Goal: Navigation & Orientation: Locate item on page

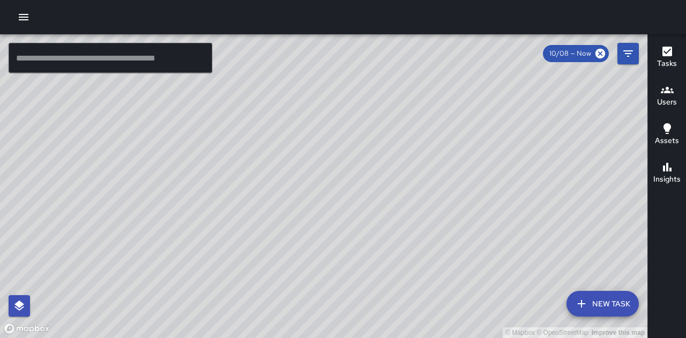
drag, startPoint x: 514, startPoint y: 171, endPoint x: 467, endPoint y: 160, distance: 47.8
click at [467, 160] on div "© Mapbox © OpenStreetMap Improve this map" at bounding box center [323, 186] width 647 height 304
drag, startPoint x: 525, startPoint y: 108, endPoint x: 493, endPoint y: 151, distance: 53.6
click at [493, 151] on div "© Mapbox © OpenStreetMap Improve this map [PERSON_NAME] [STREET_ADDRESS][PERSON…" at bounding box center [323, 186] width 647 height 304
drag, startPoint x: 549, startPoint y: 210, endPoint x: 468, endPoint y: 100, distance: 136.5
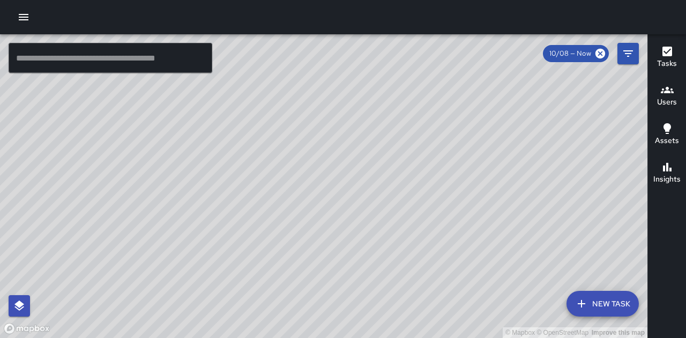
click at [473, 103] on div "© Mapbox © OpenStreetMap Improve this map" at bounding box center [323, 186] width 647 height 304
drag, startPoint x: 429, startPoint y: 162, endPoint x: 396, endPoint y: 243, distance: 86.8
click at [396, 243] on div "© Mapbox © OpenStreetMap Improve this map" at bounding box center [323, 186] width 647 height 304
drag, startPoint x: 356, startPoint y: 144, endPoint x: 457, endPoint y: 173, distance: 105.0
click at [457, 173] on div "© Mapbox © OpenStreetMap Improve this map" at bounding box center [323, 186] width 647 height 304
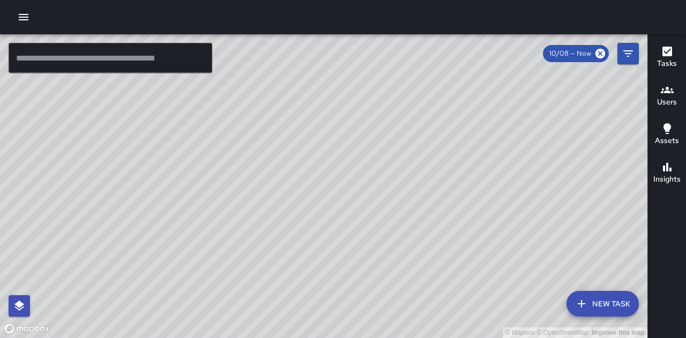
drag, startPoint x: 487, startPoint y: 201, endPoint x: 437, endPoint y: 51, distance: 158.1
click at [442, 59] on div "© Mapbox © OpenStreetMap Improve this map" at bounding box center [323, 186] width 647 height 304
drag, startPoint x: 508, startPoint y: 177, endPoint x: 357, endPoint y: 221, distance: 157.0
click at [358, 221] on div "© Mapbox © OpenStreetMap Improve this map" at bounding box center [323, 186] width 647 height 304
click at [347, 169] on div "© Mapbox © OpenStreetMap Improve this map" at bounding box center [323, 186] width 647 height 304
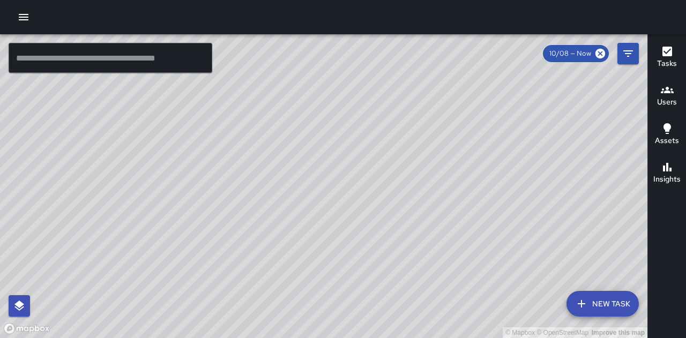
drag, startPoint x: 434, startPoint y: 191, endPoint x: 417, endPoint y: 223, distance: 36.4
click at [417, 223] on div "© Mapbox © OpenStreetMap Improve this map" at bounding box center [323, 186] width 647 height 304
click at [664, 52] on icon "button" at bounding box center [667, 52] width 10 height 10
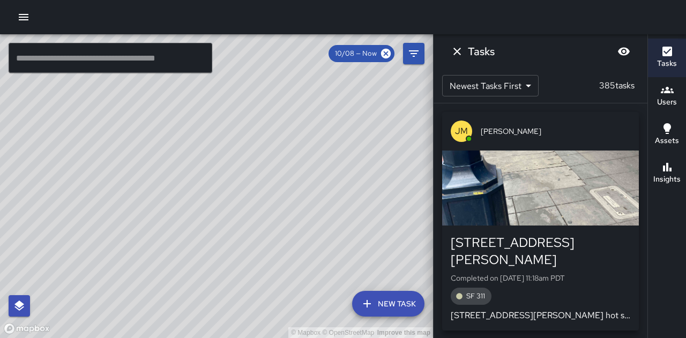
click at [455, 49] on icon "Dismiss" at bounding box center [457, 52] width 8 height 8
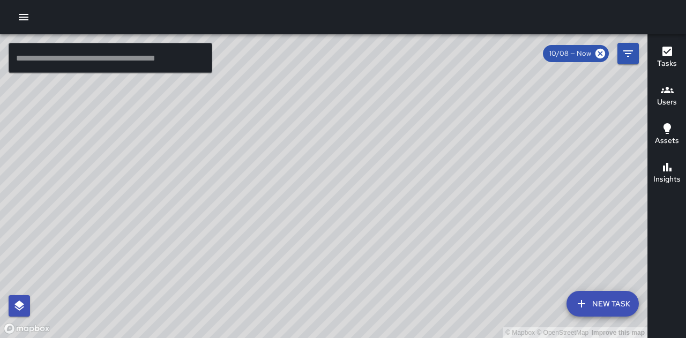
drag, startPoint x: 211, startPoint y: 115, endPoint x: 225, endPoint y: 151, distance: 39.0
click at [225, 151] on div "© Mapbox © OpenStreetMap Improve this map" at bounding box center [323, 186] width 647 height 304
drag, startPoint x: 232, startPoint y: 102, endPoint x: 268, endPoint y: 187, distance: 92.2
click at [268, 187] on div "© Mapbox © OpenStreetMap Improve this map" at bounding box center [323, 186] width 647 height 304
drag, startPoint x: 539, startPoint y: 254, endPoint x: 234, endPoint y: 87, distance: 347.3
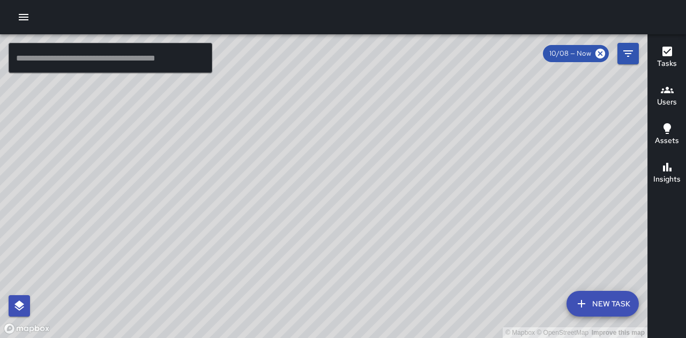
click at [234, 87] on div "© Mapbox © OpenStreetMap Improve this map" at bounding box center [323, 186] width 647 height 304
drag, startPoint x: 399, startPoint y: 181, endPoint x: 384, endPoint y: 142, distance: 41.6
click at [384, 142] on div "© Mapbox © OpenStreetMap Improve this map" at bounding box center [323, 186] width 647 height 304
click at [387, 172] on div "© Mapbox © OpenStreetMap Improve this map" at bounding box center [323, 186] width 647 height 304
drag, startPoint x: 481, startPoint y: 147, endPoint x: 460, endPoint y: 159, distance: 24.2
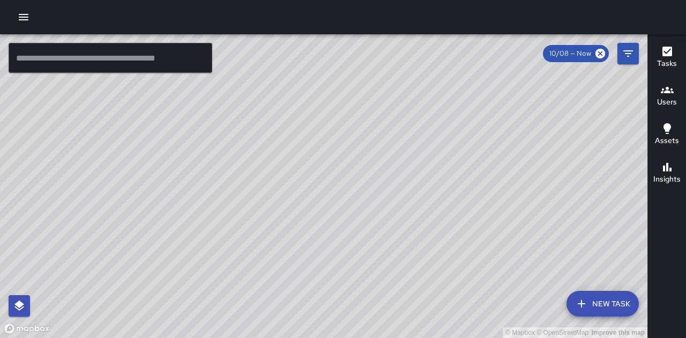
click at [460, 159] on div "© Mapbox © OpenStreetMap Improve this map" at bounding box center [323, 186] width 647 height 304
drag, startPoint x: 469, startPoint y: 170, endPoint x: 496, endPoint y: 161, distance: 28.6
click at [495, 161] on div "© Mapbox © OpenStreetMap Improve this map" at bounding box center [323, 186] width 647 height 304
drag, startPoint x: 575, startPoint y: 201, endPoint x: 439, endPoint y: 25, distance: 222.0
drag, startPoint x: 439, startPoint y: 25, endPoint x: 385, endPoint y: 121, distance: 109.7
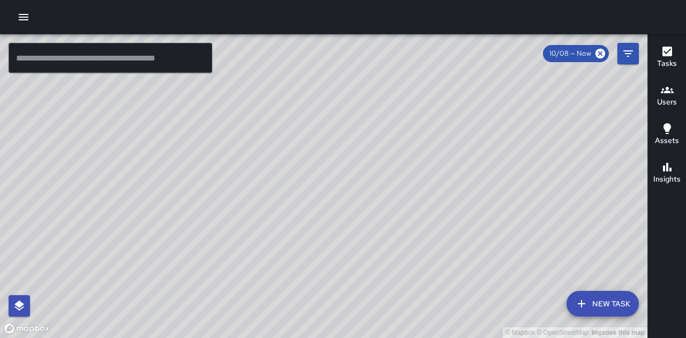
click at [388, 124] on div "© Mapbox © OpenStreetMap Improve this map" at bounding box center [323, 186] width 647 height 304
drag, startPoint x: 398, startPoint y: 214, endPoint x: 405, endPoint y: 193, distance: 22.2
click at [405, 193] on div "© Mapbox © OpenStreetMap Improve this map" at bounding box center [323, 186] width 647 height 304
drag, startPoint x: 411, startPoint y: 205, endPoint x: 390, endPoint y: 185, distance: 28.8
click at [390, 185] on div "© Mapbox © OpenStreetMap Improve this map" at bounding box center [323, 186] width 647 height 304
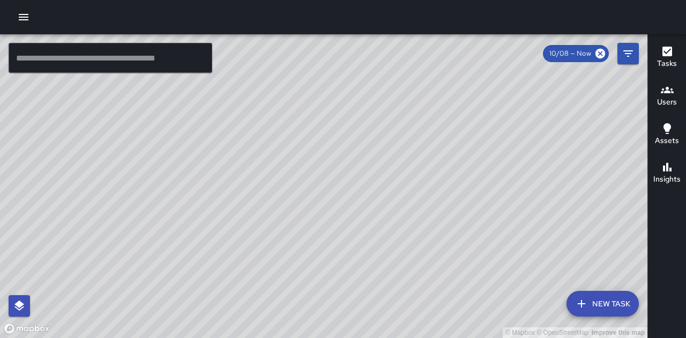
drag, startPoint x: 194, startPoint y: 250, endPoint x: 198, endPoint y: 266, distance: 17.0
click at [198, 266] on div "© Mapbox © OpenStreetMap Improve this map" at bounding box center [323, 186] width 647 height 304
